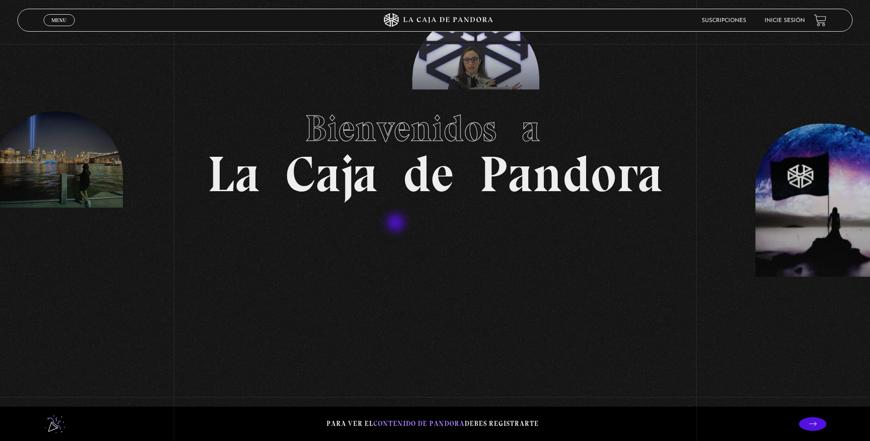
scroll to position [46, 0]
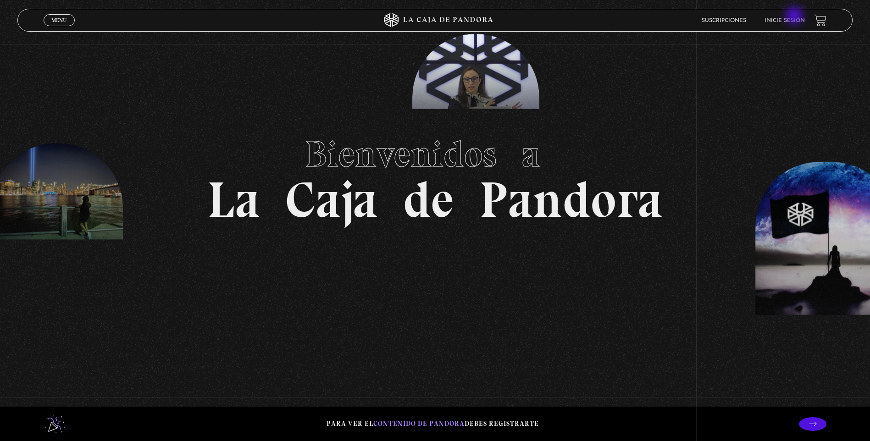
click at [795, 17] on li "Inicie sesión" at bounding box center [785, 20] width 40 height 14
click at [796, 22] on link "Inicie sesión" at bounding box center [785, 21] width 40 height 6
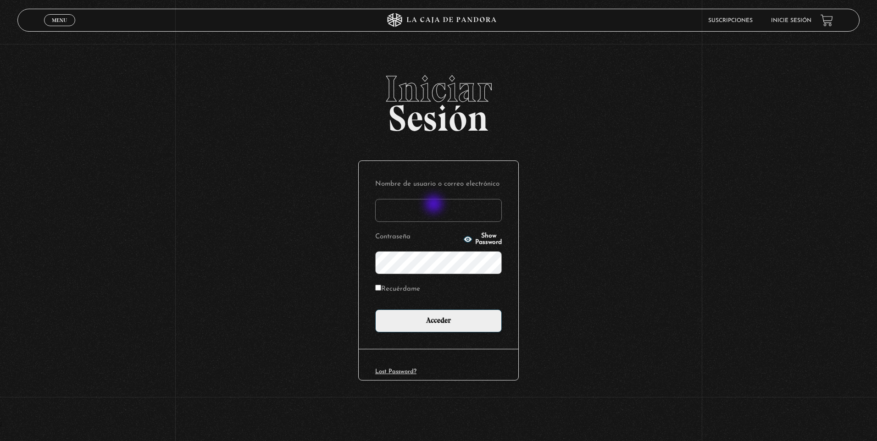
click at [435, 205] on input "Nombre de usuario o correo electrónico" at bounding box center [438, 210] width 127 height 23
type input "olirojasu@gmail.com"
click at [375, 310] on input "Acceder" at bounding box center [438, 321] width 127 height 23
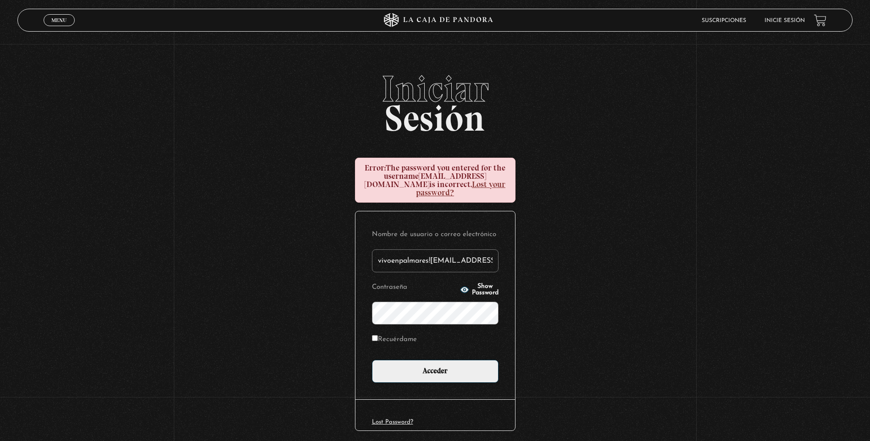
type input "vivoenpalmares!olirojasu@gmail.com"
click at [372, 360] on input "Acceder" at bounding box center [435, 371] width 127 height 23
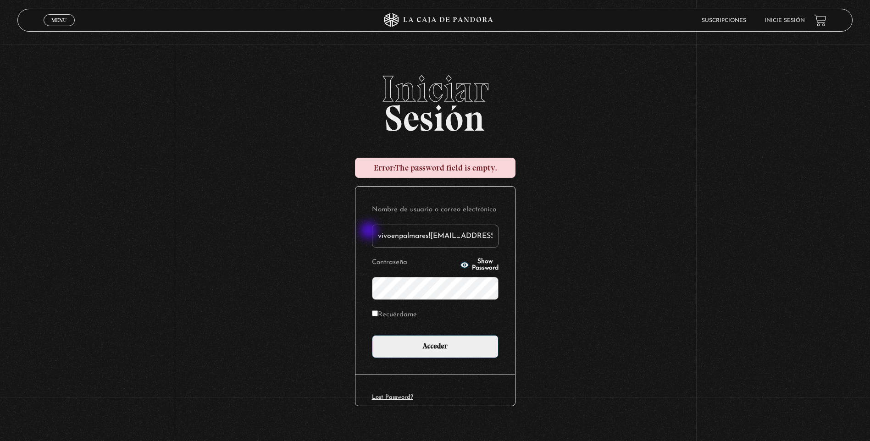
drag, startPoint x: 433, startPoint y: 234, endPoint x: 370, endPoint y: 232, distance: 63.8
click at [370, 232] on div "Nombre de usuario o correo electrónico vivoenpalmares!olirojasu@gmail.com Contr…" at bounding box center [436, 281] width 160 height 188
type input "olirojasu@gmail.com"
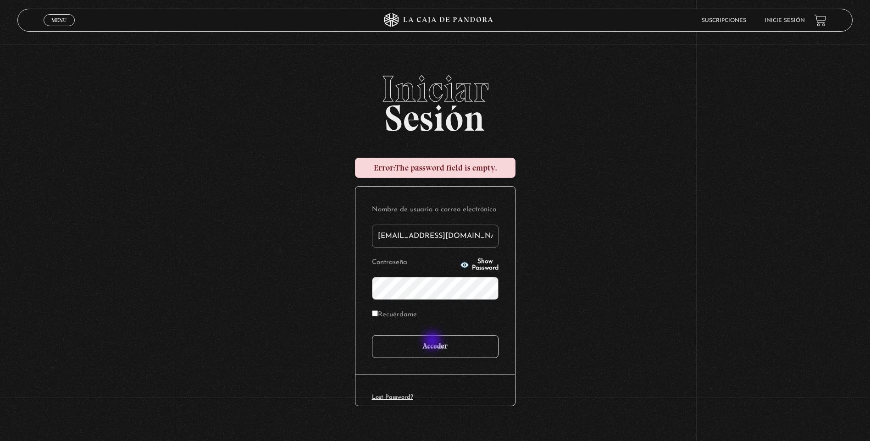
click at [439, 352] on input "Acceder" at bounding box center [435, 346] width 127 height 23
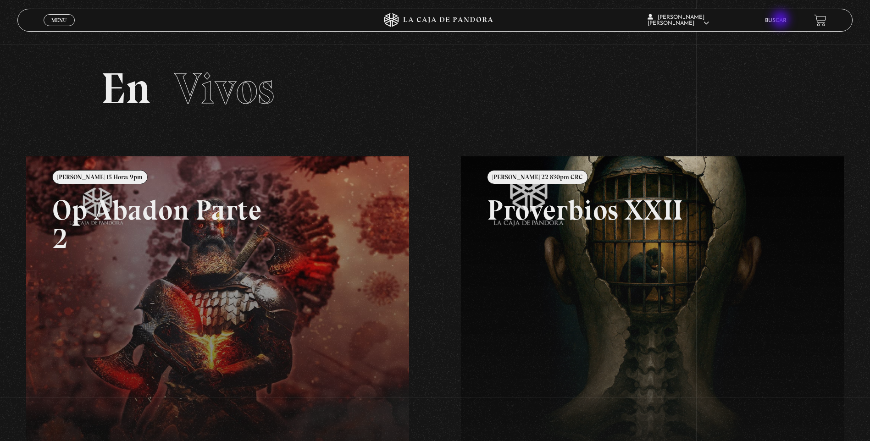
click at [782, 20] on link "Buscar" at bounding box center [776, 21] width 22 height 6
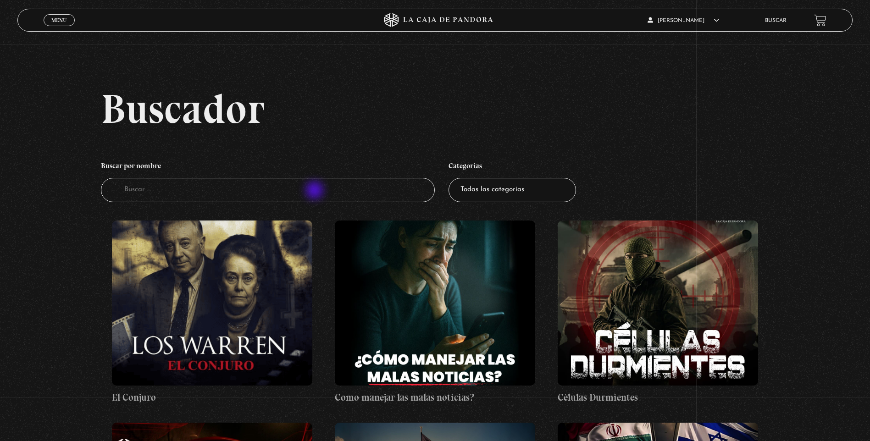
click at [316, 191] on input "Buscador" at bounding box center [268, 190] width 334 height 24
type input "guerra espiritual"
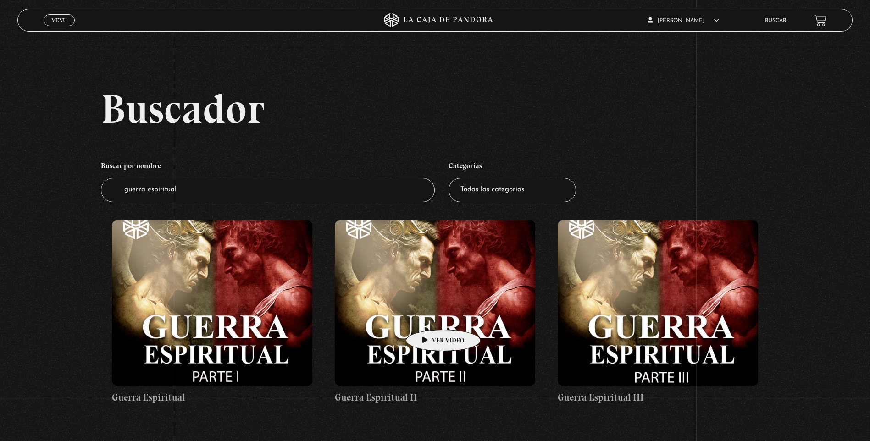
click at [429, 316] on figure at bounding box center [435, 303] width 200 height 165
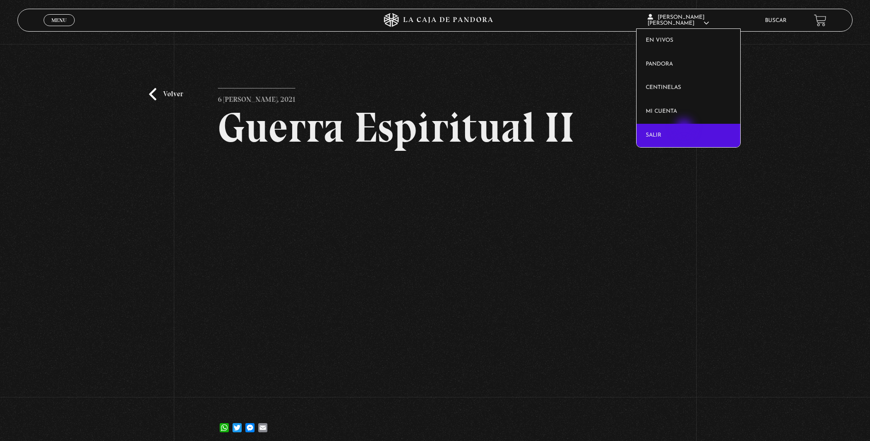
click at [685, 128] on link "Salir" at bounding box center [689, 136] width 104 height 24
